Goal: Information Seeking & Learning: Learn about a topic

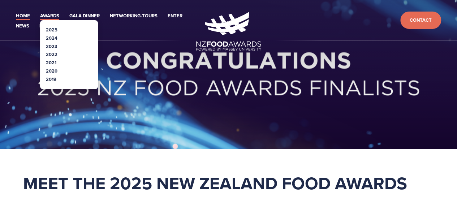
click at [52, 18] on link "Awards" at bounding box center [49, 16] width 19 height 8
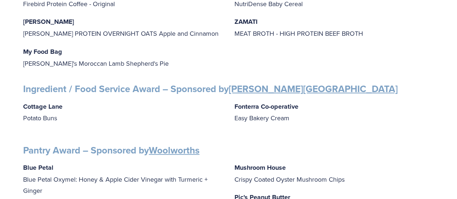
scroll to position [650, 0]
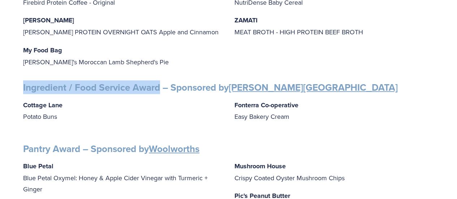
drag, startPoint x: 21, startPoint y: 82, endPoint x: 160, endPoint y: 83, distance: 139.0
click at [160, 83] on div "Finalists PRODUCT AWARDS Artisan Award – Sponsored by Cuisine Blue Petal Blue P…" at bounding box center [228, 18] width 423 height 1096
copy strong "Ingredient / Food Service Award"
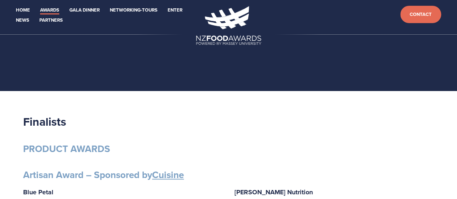
scroll to position [0, 0]
